Goal: Contribute content: Contribute content

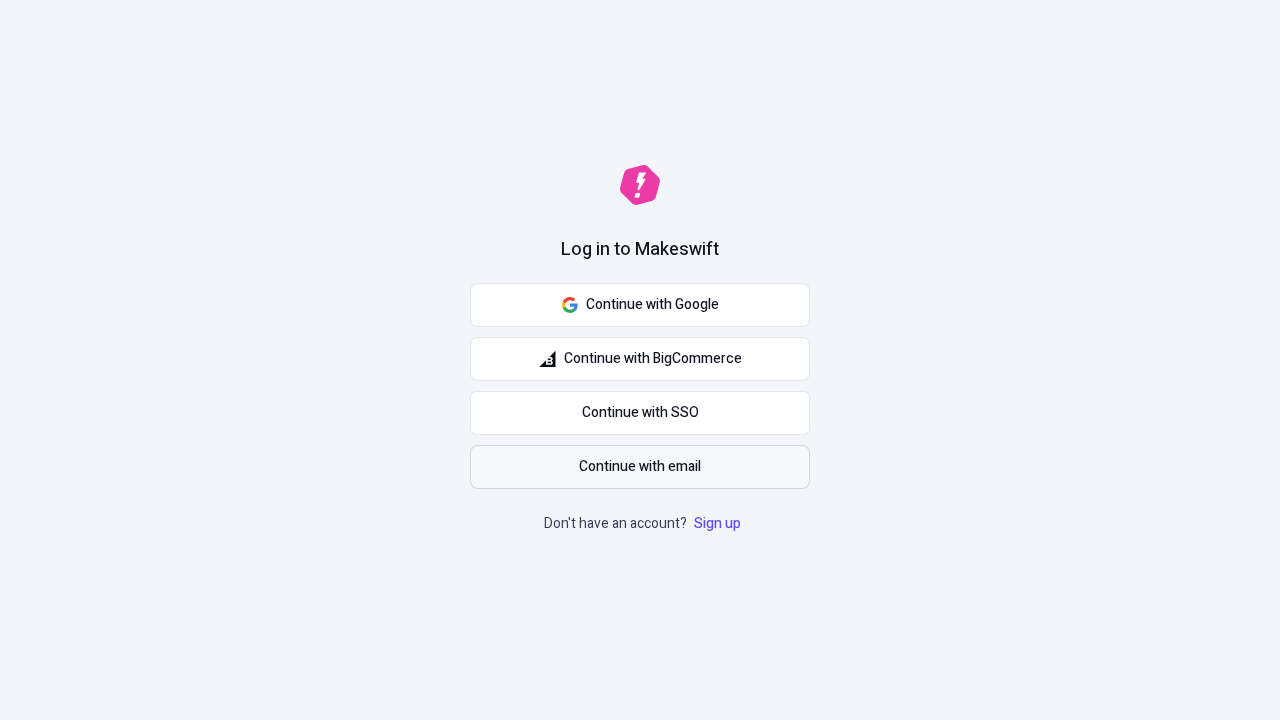
click at [640, 467] on span "Continue with email" at bounding box center [640, 467] width 122 height 22
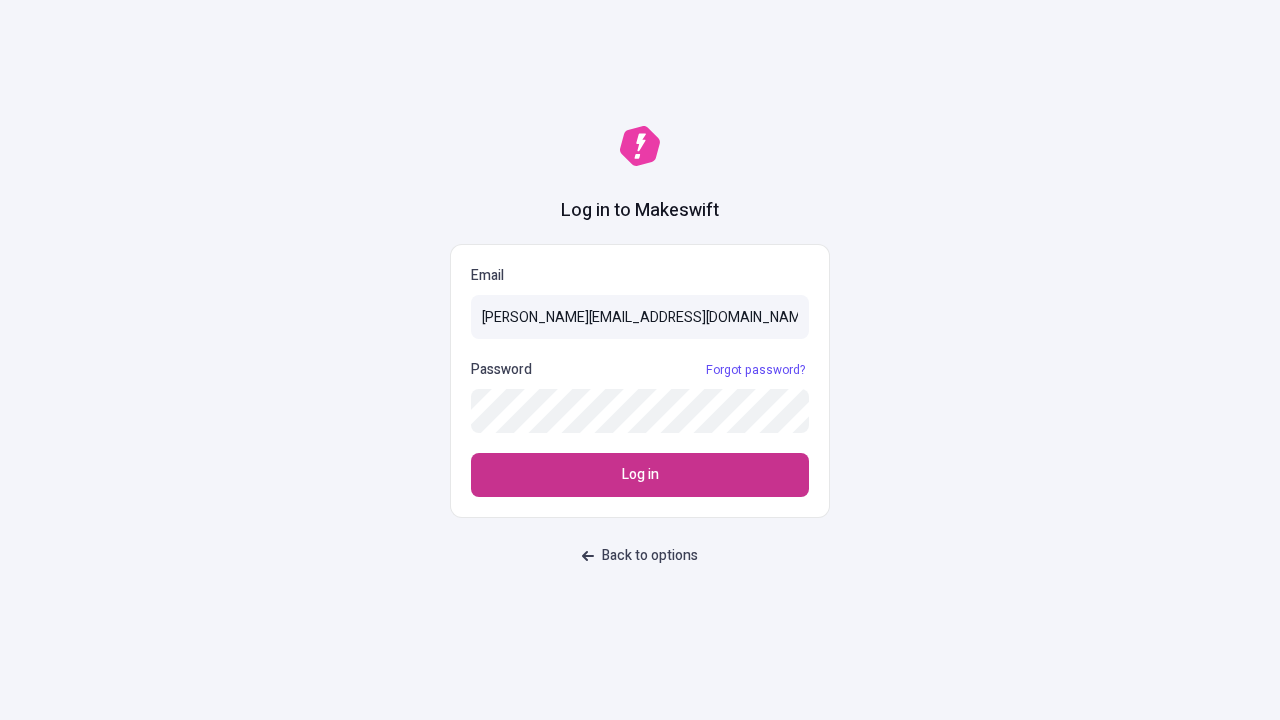
click at [640, 475] on span "Log in" at bounding box center [640, 475] width 37 height 22
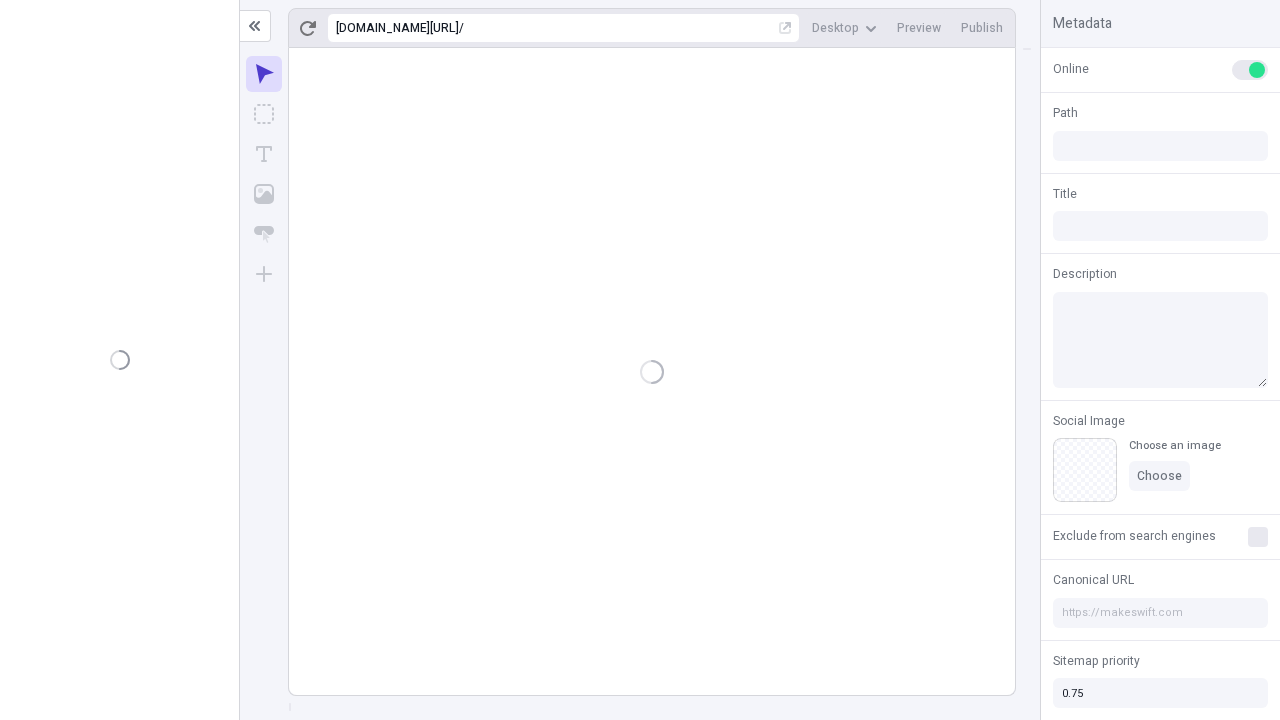
type input "/deep-link-tenuis"
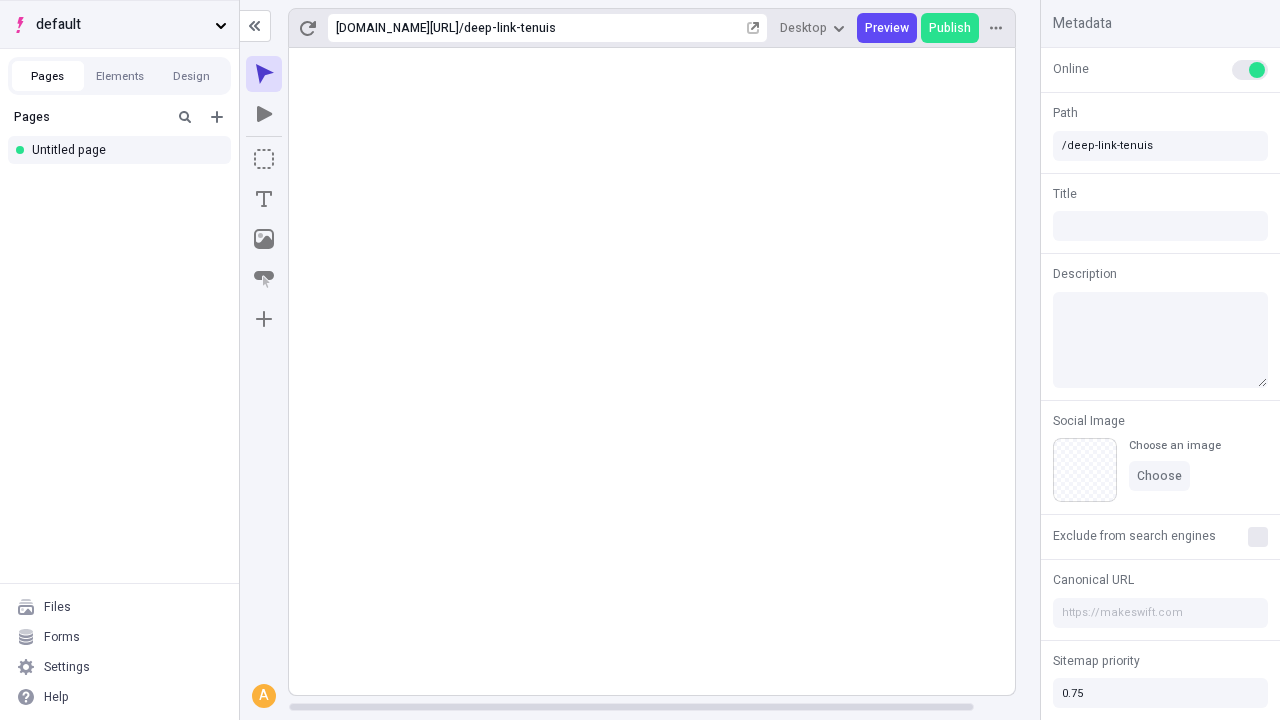
click at [119, 24] on span "default" at bounding box center [121, 25] width 171 height 22
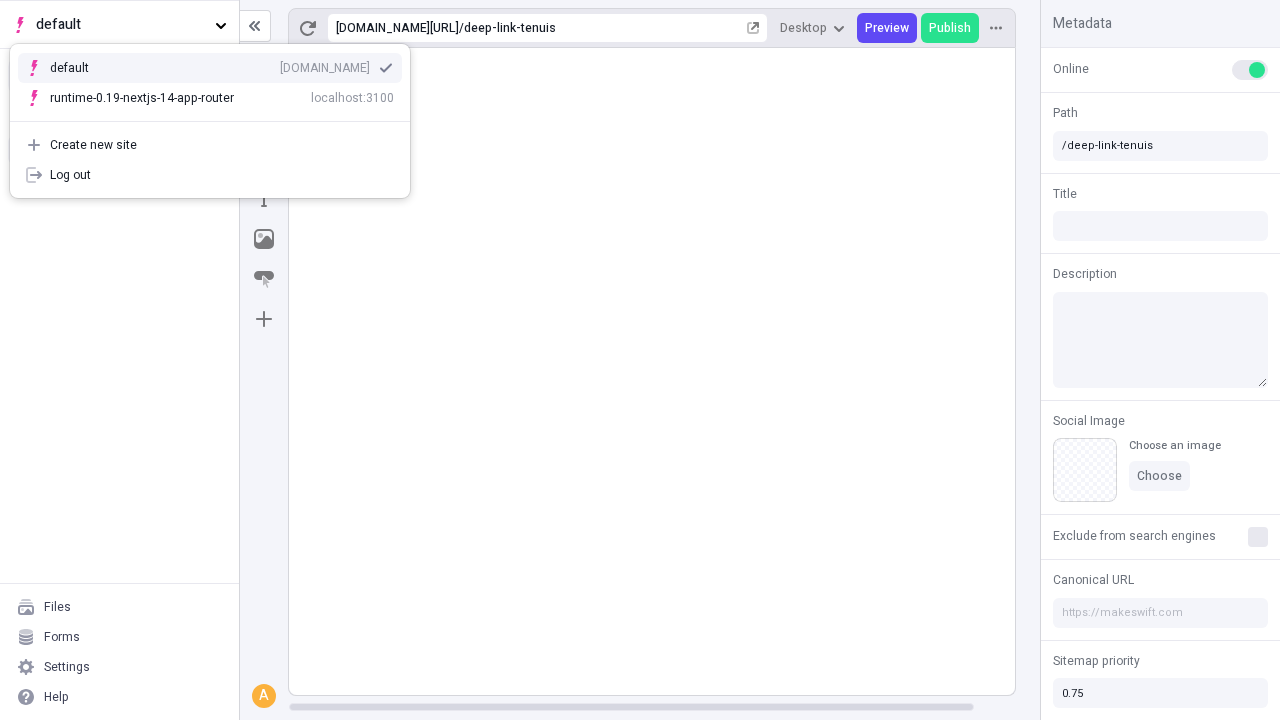
click at [280, 64] on div "[DOMAIN_NAME]" at bounding box center [325, 68] width 90 height 16
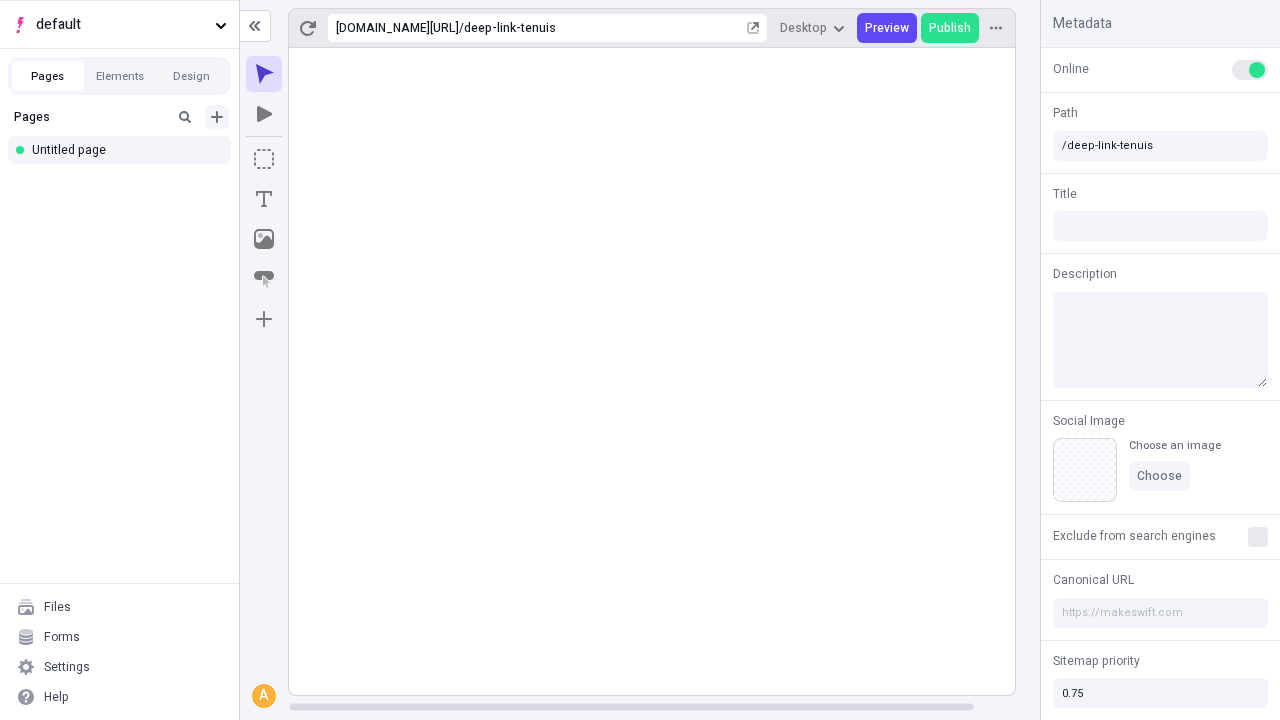
click at [217, 117] on icon "Add new" at bounding box center [217, 117] width 12 height 12
click at [125, 182] on div "Blank page" at bounding box center [125, 182] width 192 height 30
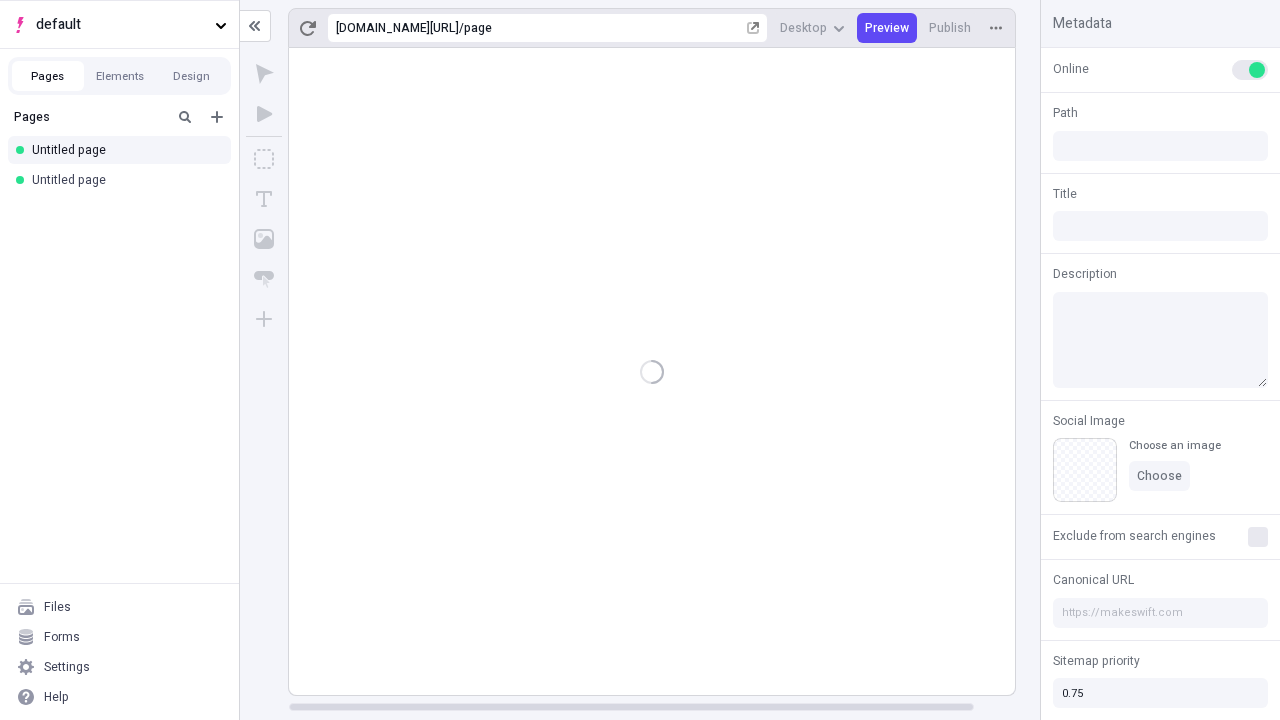
type input "/page"
click at [264, 159] on icon "Box" at bounding box center [264, 159] width 20 height 20
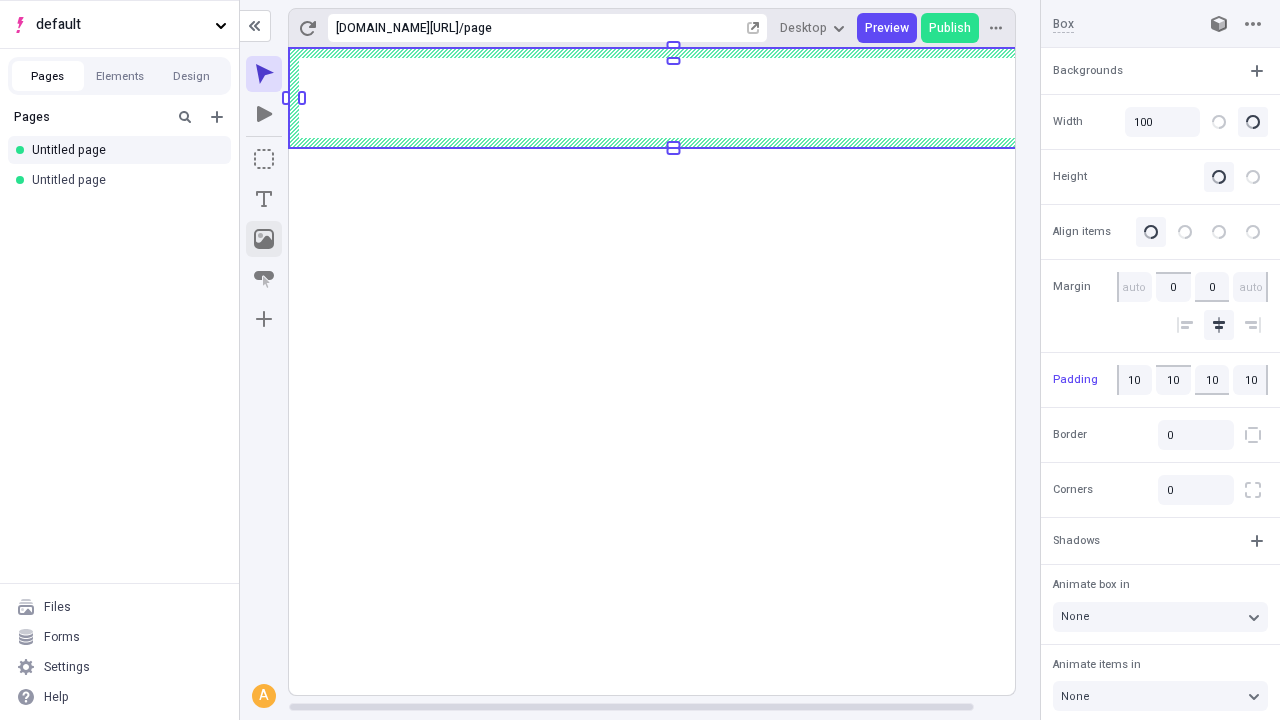
click at [264, 239] on icon "Image" at bounding box center [264, 239] width 20 height 20
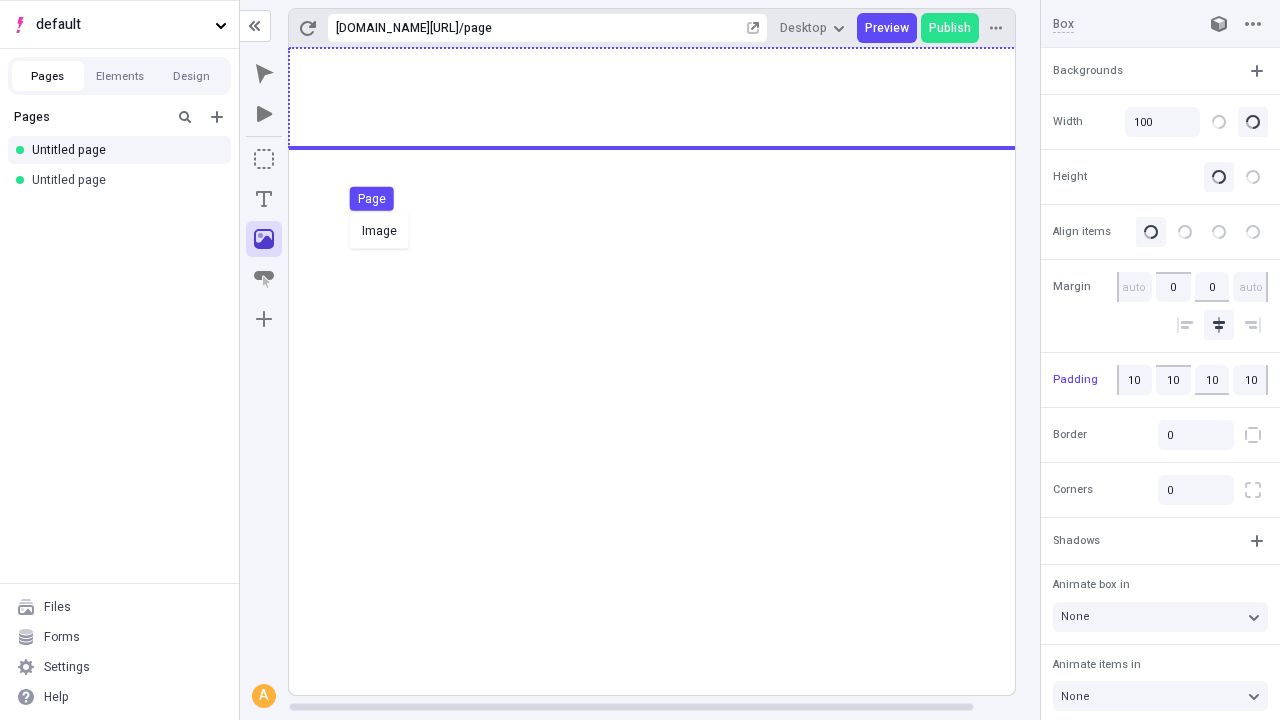
click at [672, 98] on div "Image Page" at bounding box center [640, 360] width 1280 height 720
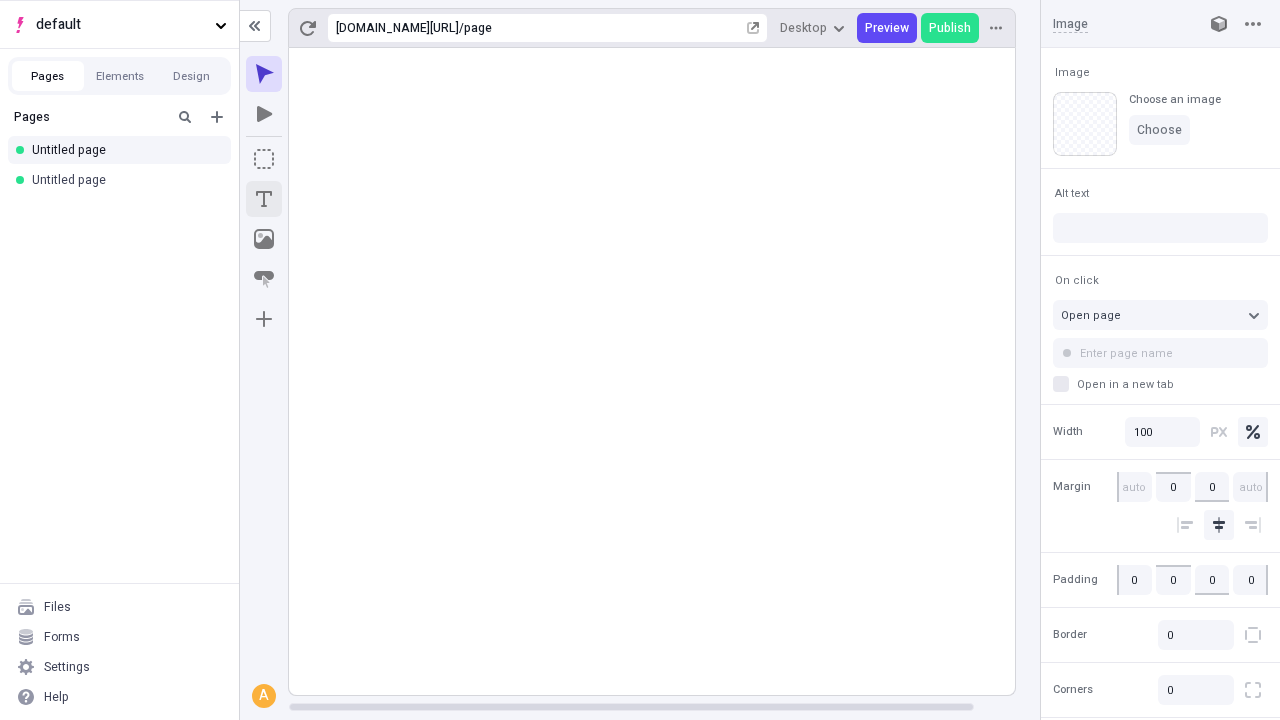
click at [264, 199] on icon "Text" at bounding box center [264, 199] width 16 height 16
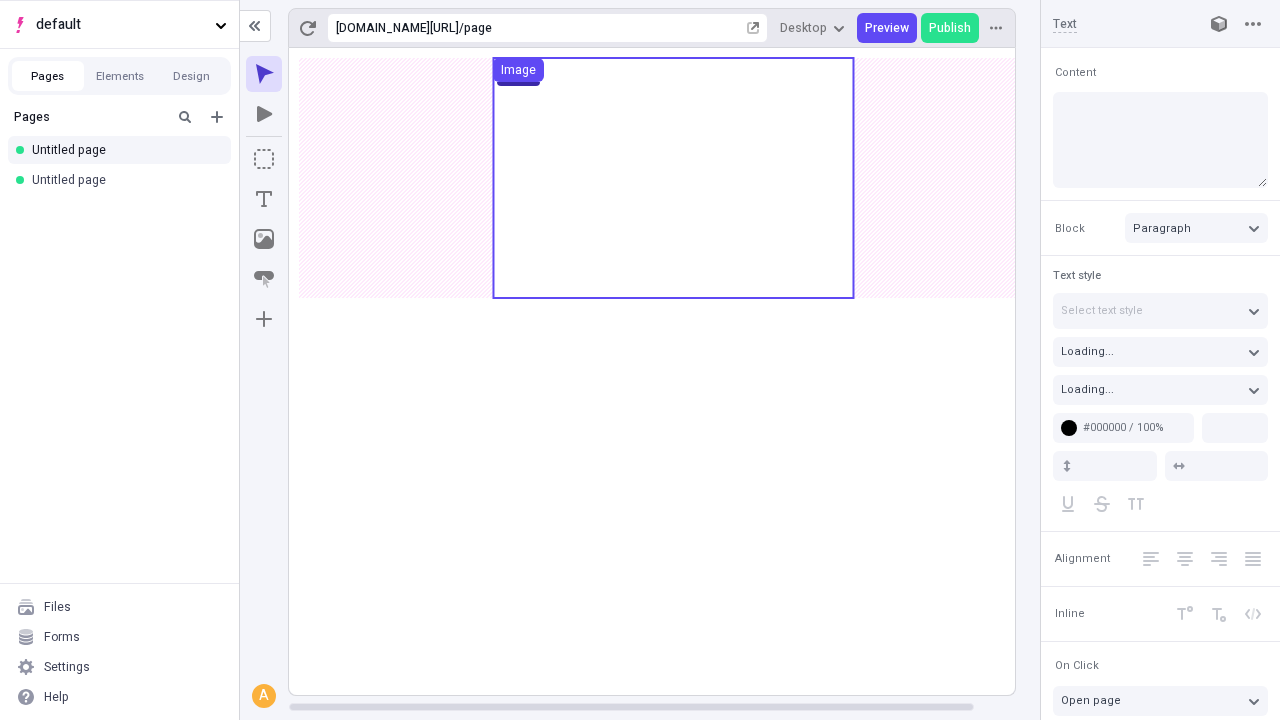
type textarea "Continually empower stand-alone convergence. Distinctively supply extensive e-s…"
type input "18"
type input "1.5"
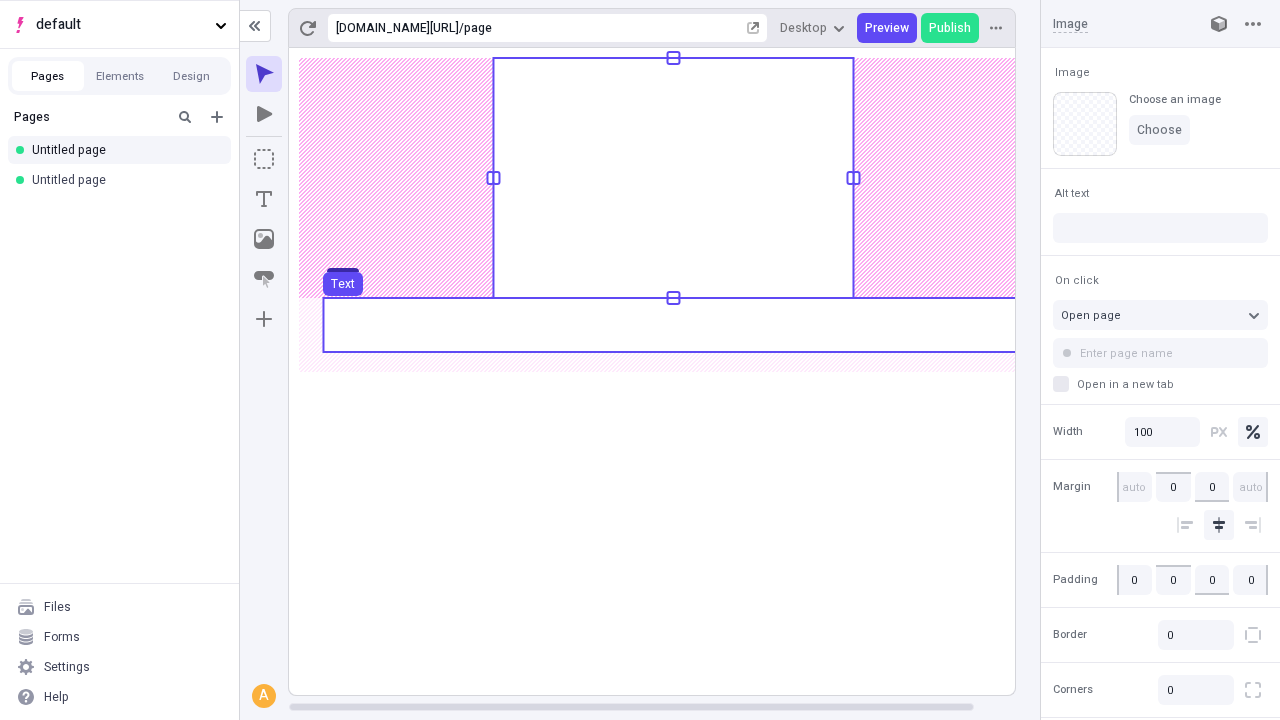
click at [672, 325] on use at bounding box center [673, 325] width 700 height 54
click at [672, 325] on rect at bounding box center [673, 371] width 769 height 647
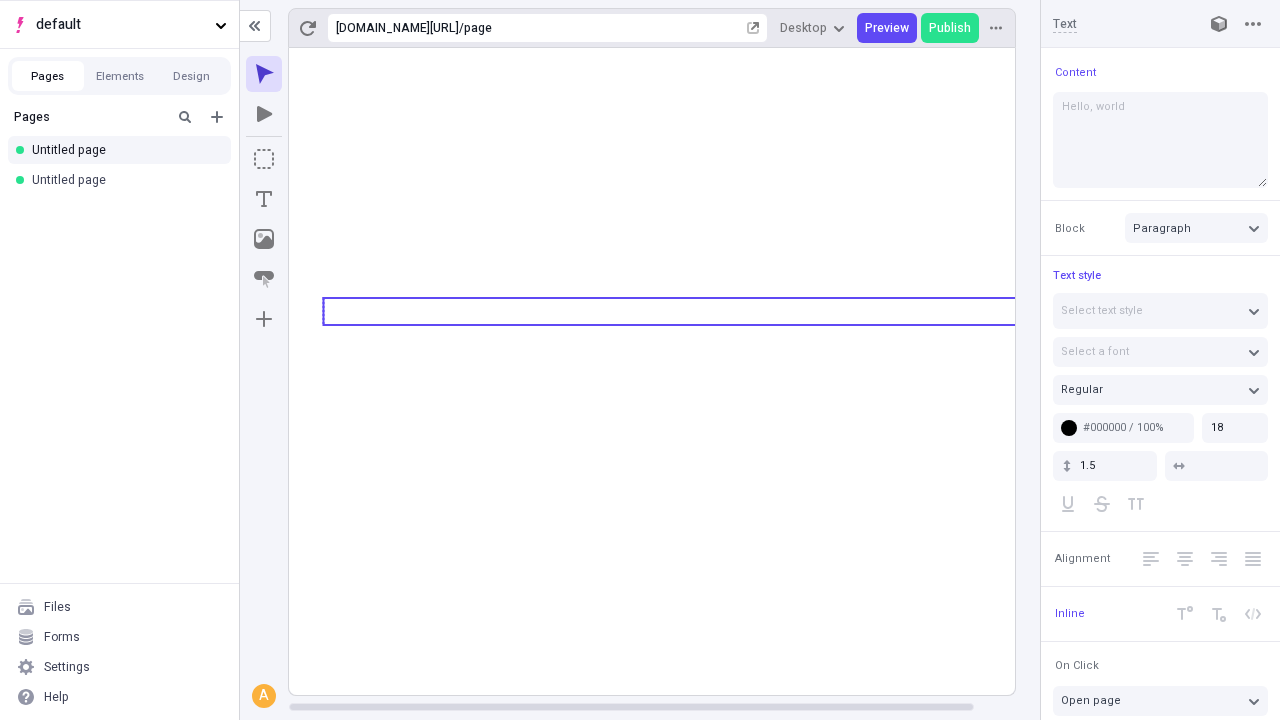
type textarea "Hello, world!"
click at [264, 239] on icon "Image" at bounding box center [264, 239] width 20 height 20
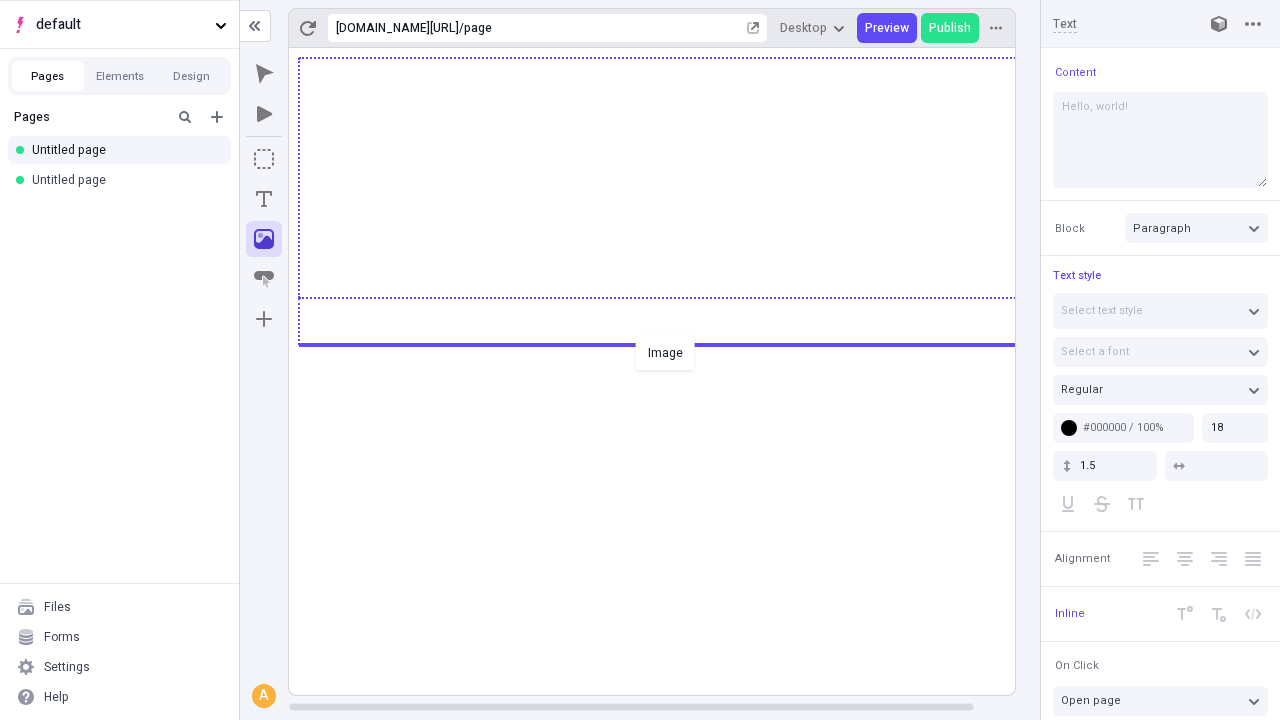
click at [672, 343] on div "Image" at bounding box center [640, 360] width 1280 height 720
